Goal: Task Accomplishment & Management: Use online tool/utility

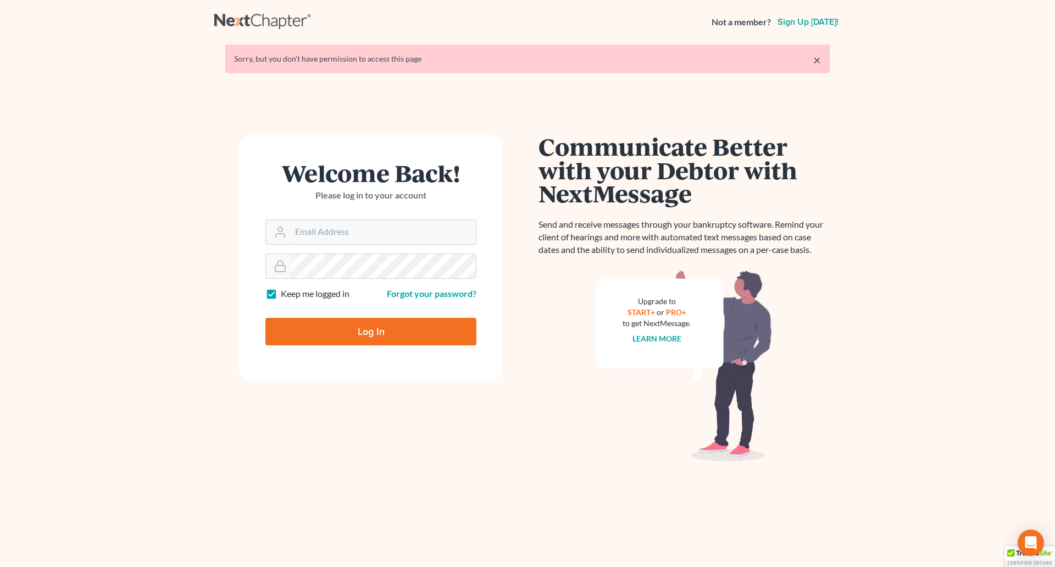
type input "[PERSON_NAME][EMAIL_ADDRESS][DOMAIN_NAME]"
click at [373, 332] on input "Log In" at bounding box center [370, 331] width 211 height 27
type input "Thinking..."
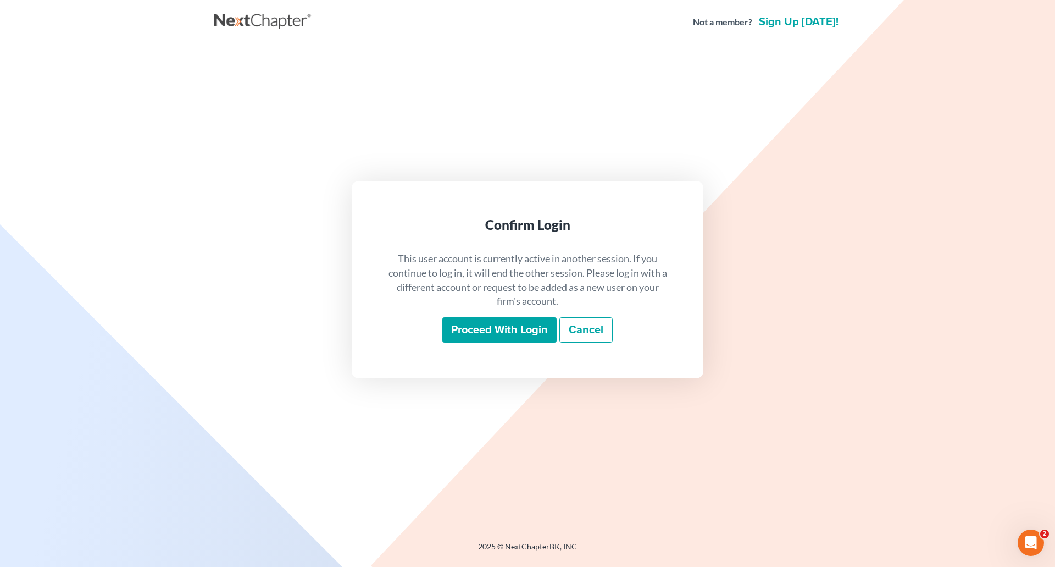
click at [476, 324] on input "Proceed with login" at bounding box center [499, 329] width 114 height 25
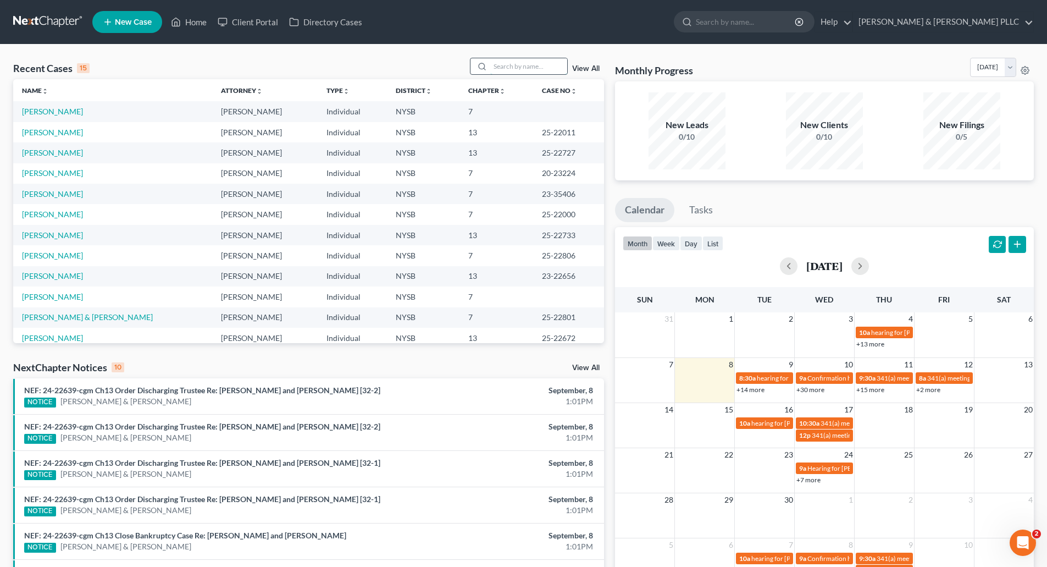
click at [496, 67] on input "search" at bounding box center [528, 66] width 77 height 16
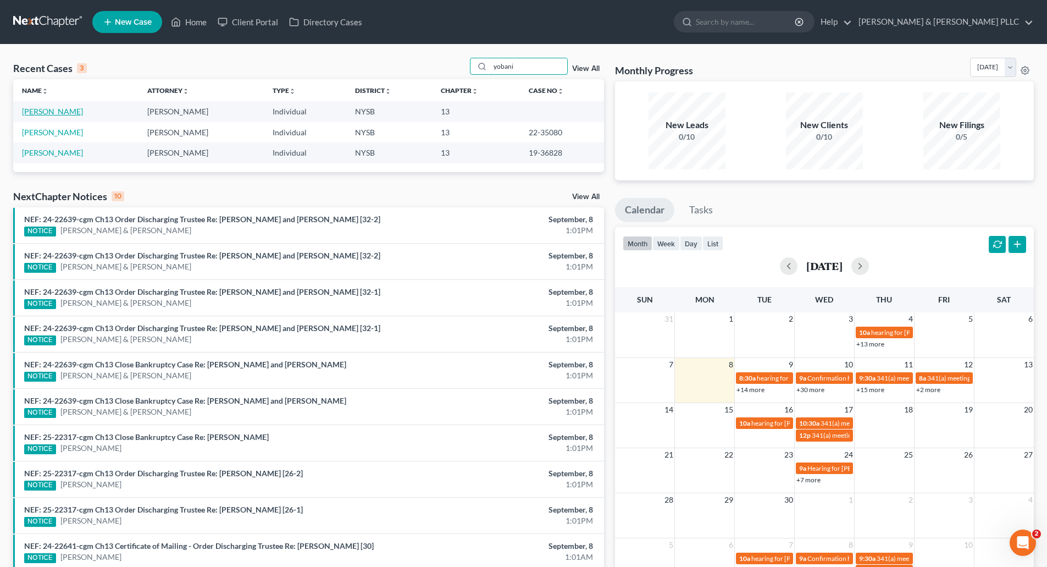
type input "yobani"
click at [58, 108] on link "[PERSON_NAME]" at bounding box center [52, 111] width 61 height 9
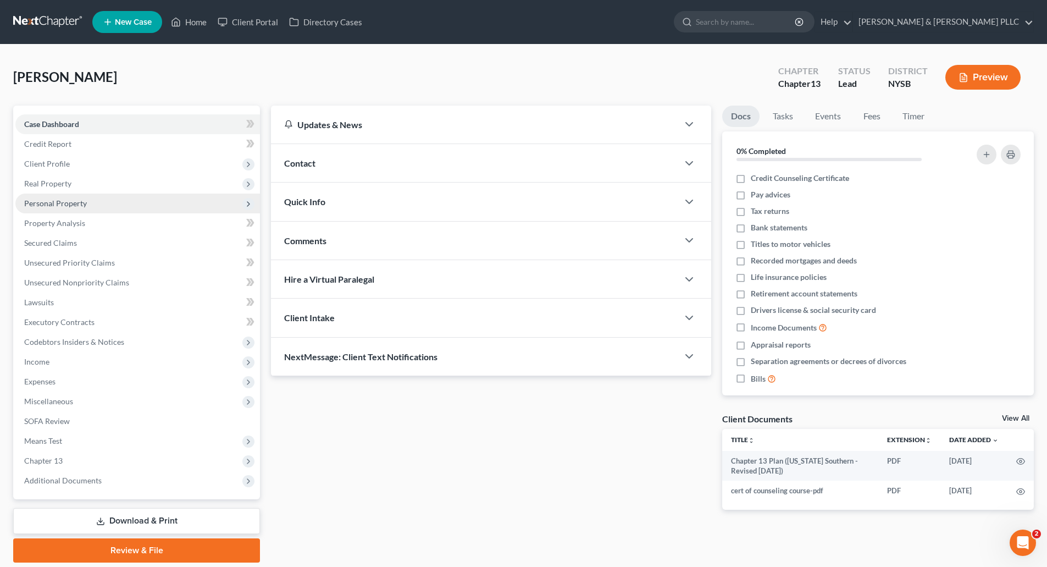
click at [56, 204] on span "Personal Property" at bounding box center [55, 202] width 63 height 9
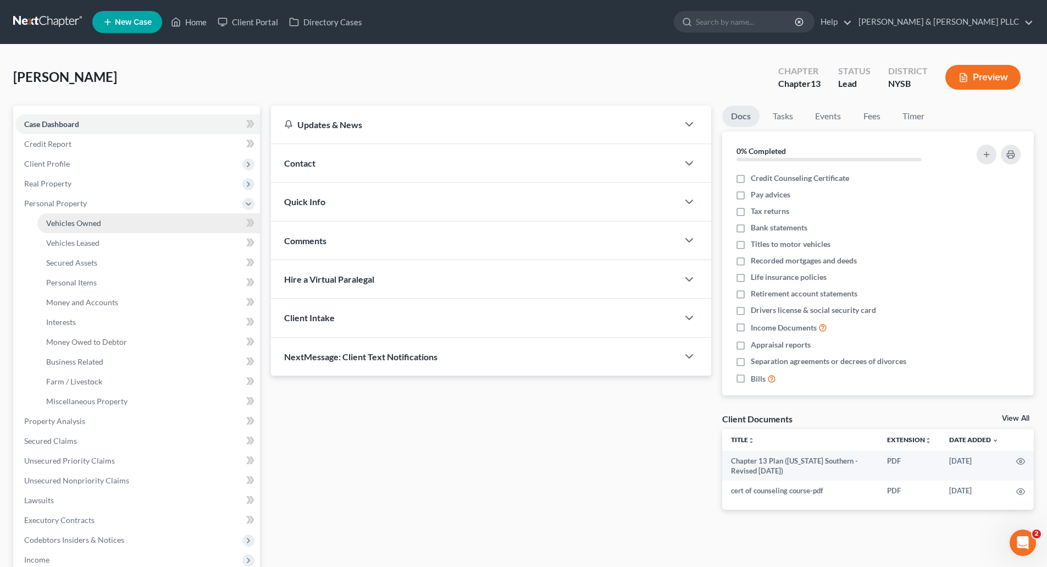
click at [74, 219] on span "Vehicles Owned" at bounding box center [73, 222] width 55 height 9
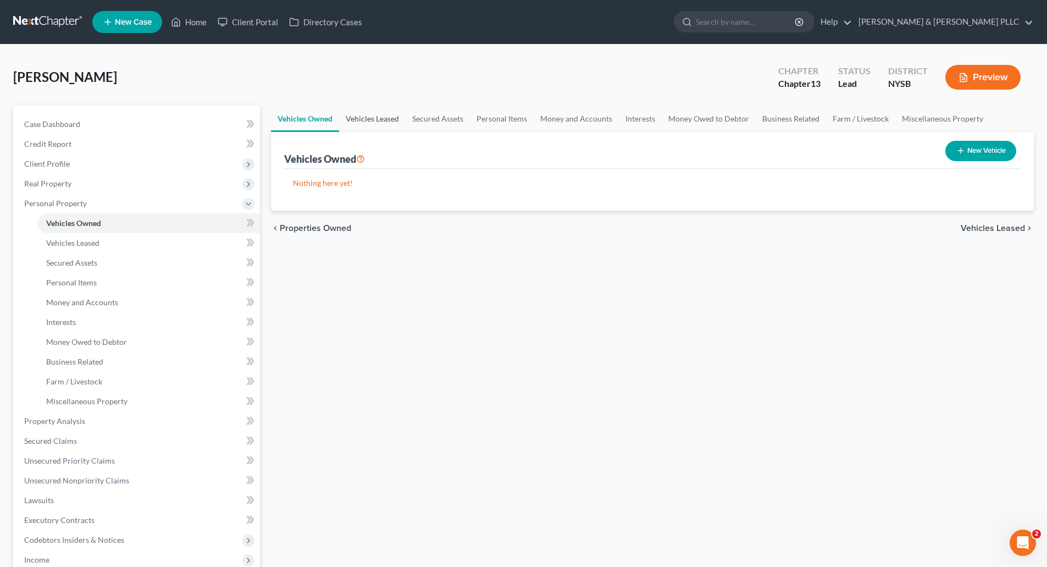
click at [372, 112] on link "Vehicles Leased" at bounding box center [372, 119] width 67 height 26
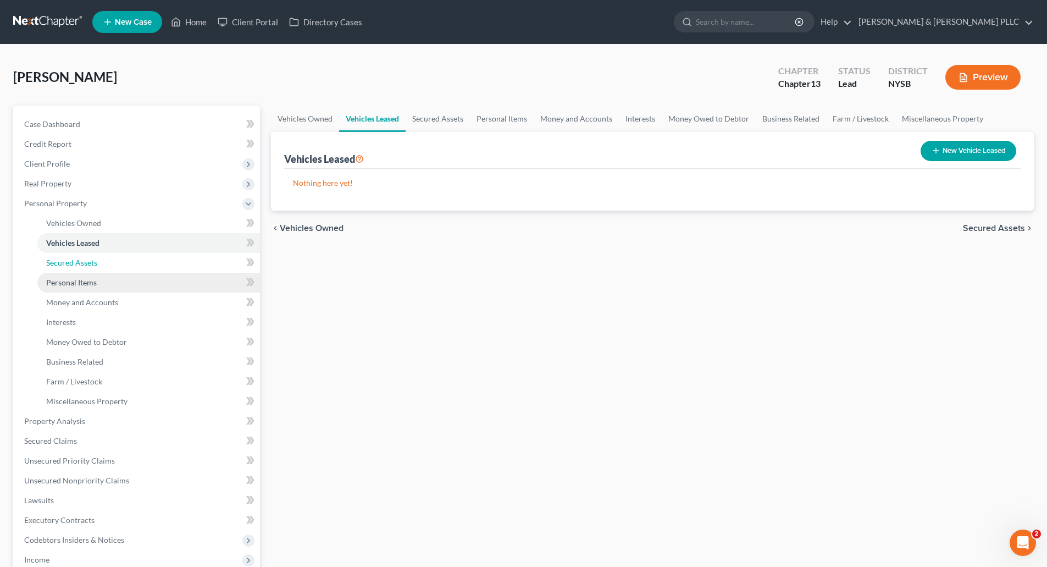
drag, startPoint x: 64, startPoint y: 260, endPoint x: 71, endPoint y: 274, distance: 15.5
click at [64, 260] on span "Secured Assets" at bounding box center [71, 262] width 51 height 9
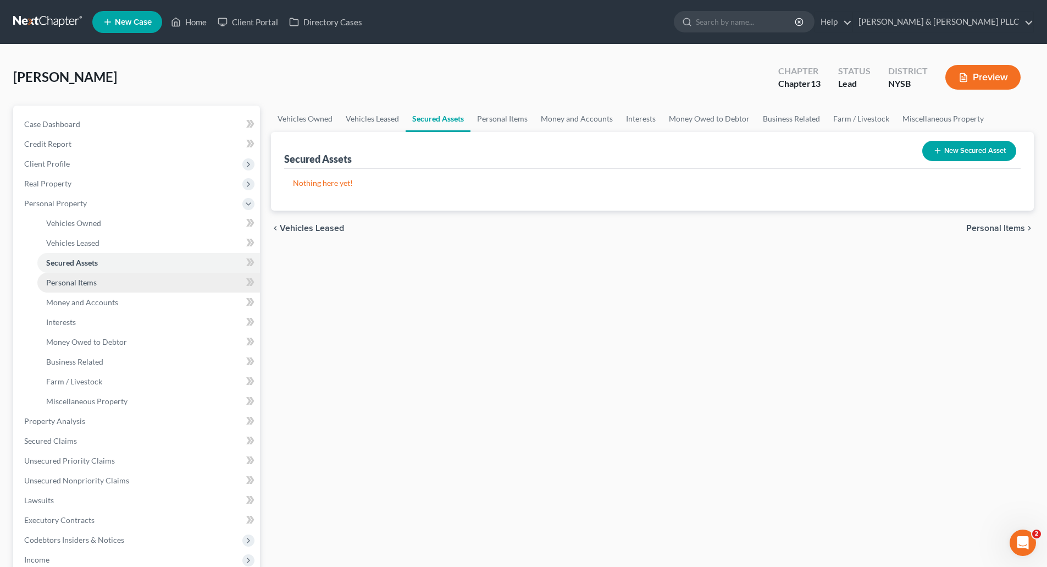
click at [73, 281] on span "Personal Items" at bounding box center [71, 282] width 51 height 9
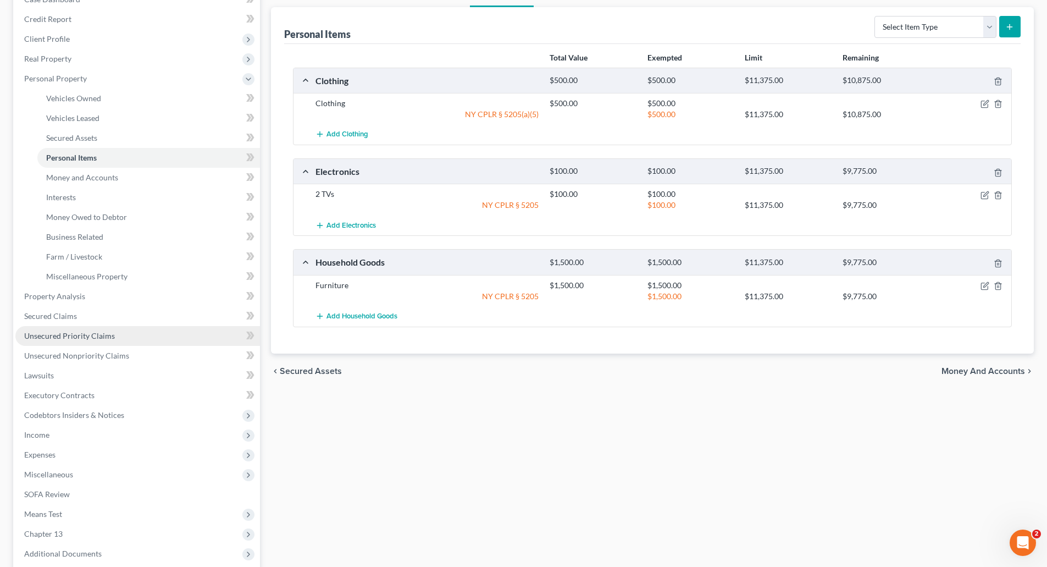
scroll to position [165, 0]
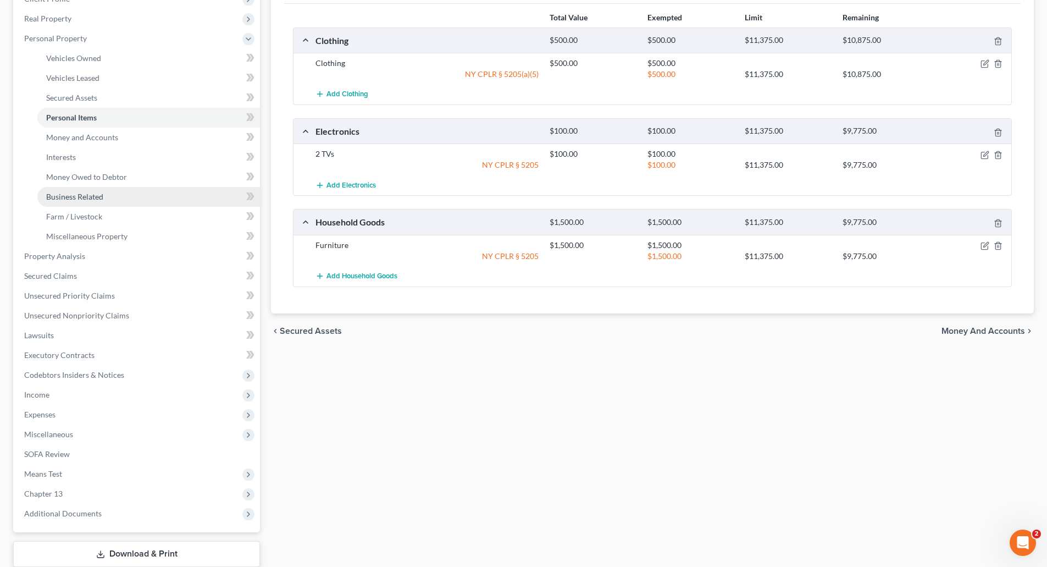
click at [86, 194] on span "Business Related" at bounding box center [74, 196] width 57 height 9
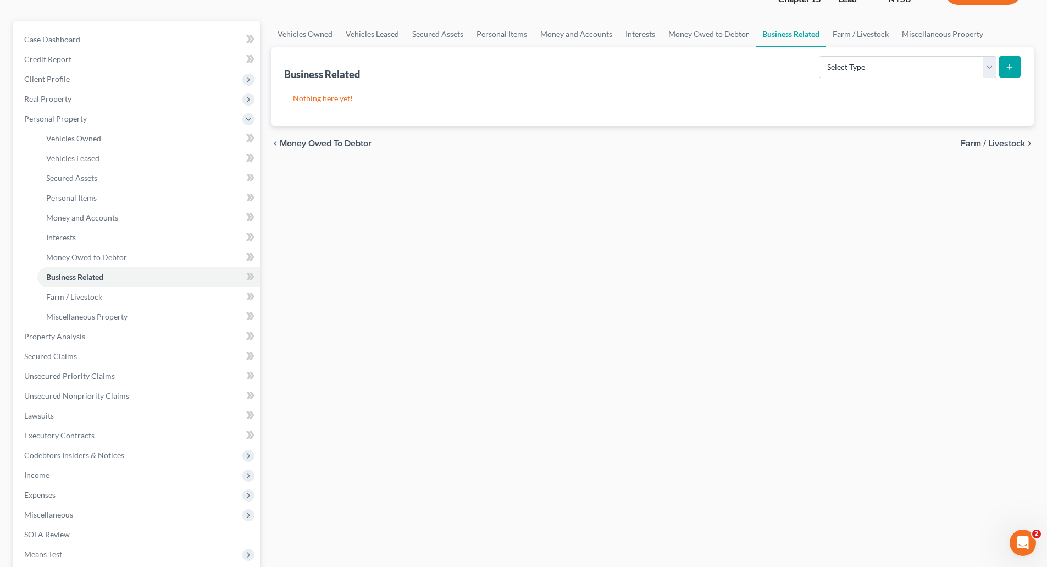
scroll to position [165, 0]
